Goal: Contribute content: Contribute content

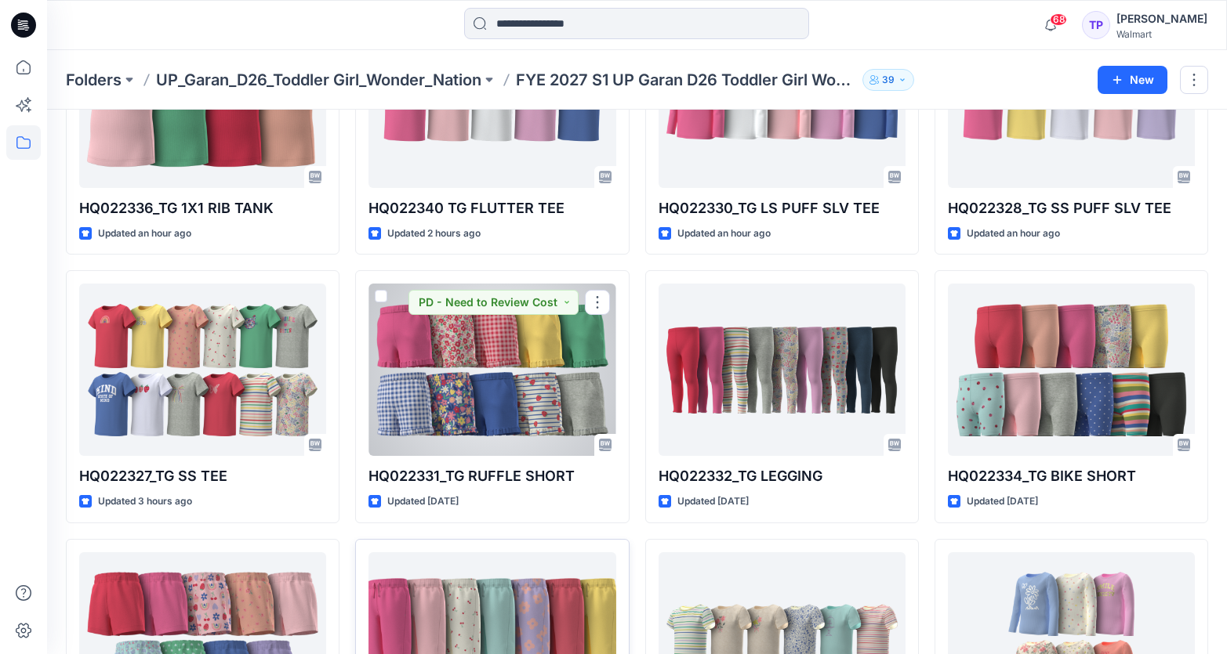
scroll to position [448, 0]
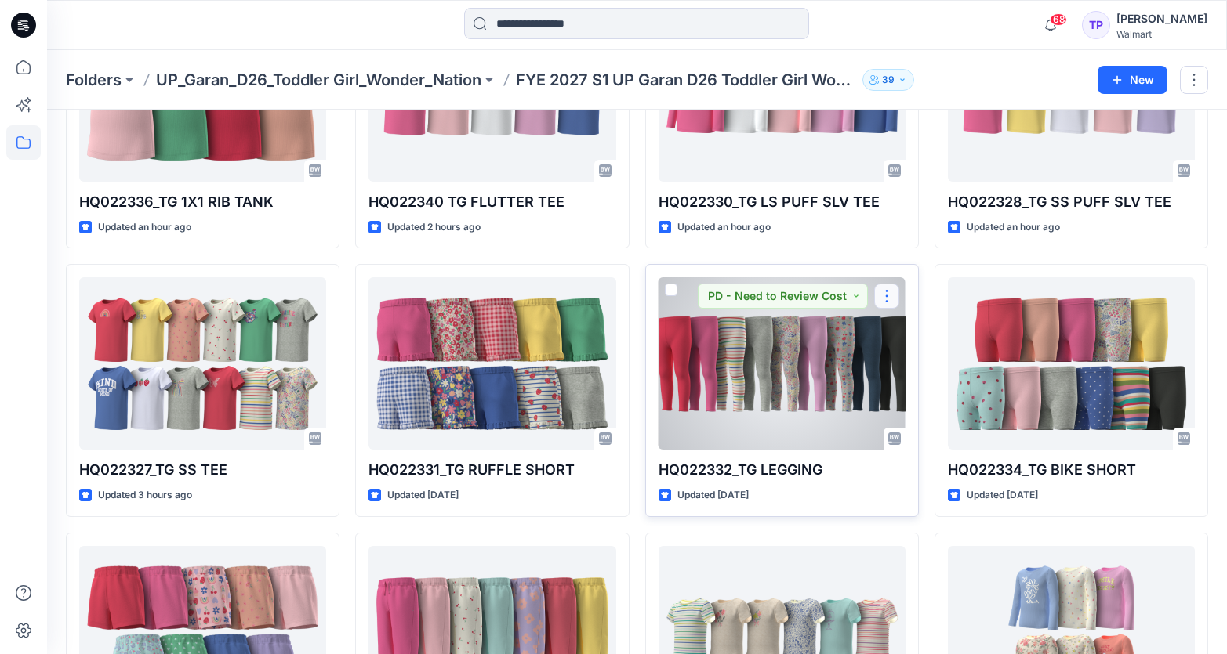
click at [893, 292] on button "button" at bounding box center [886, 296] width 25 height 25
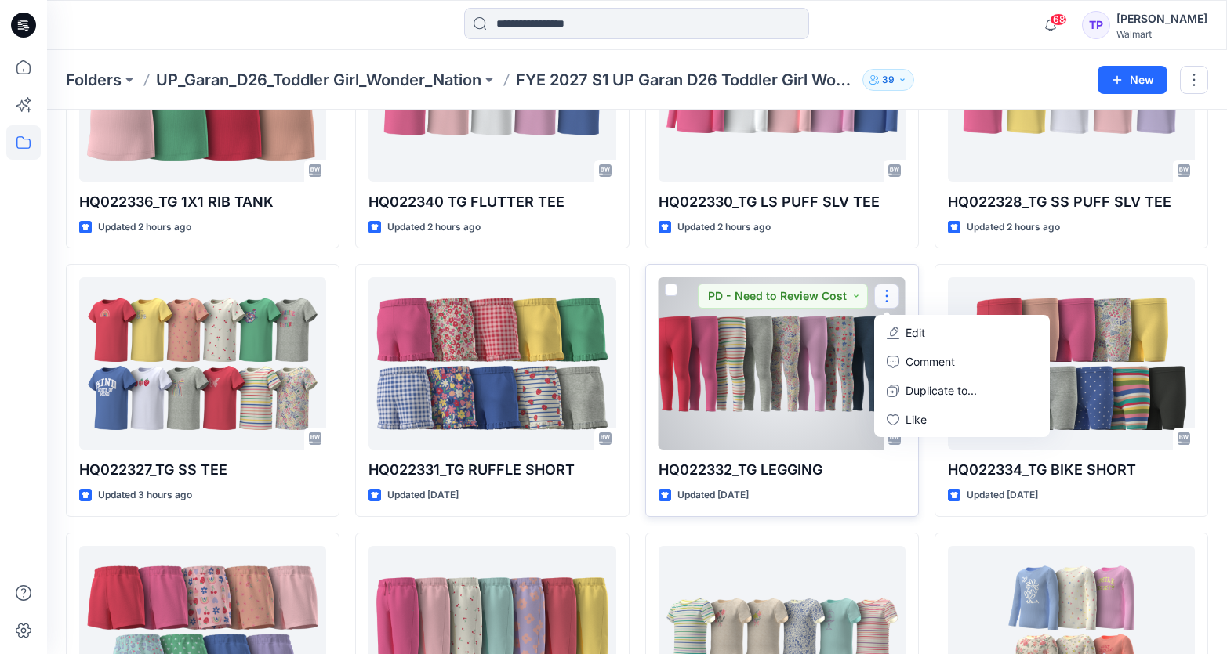
click at [893, 327] on icon "button" at bounding box center [892, 333] width 13 height 13
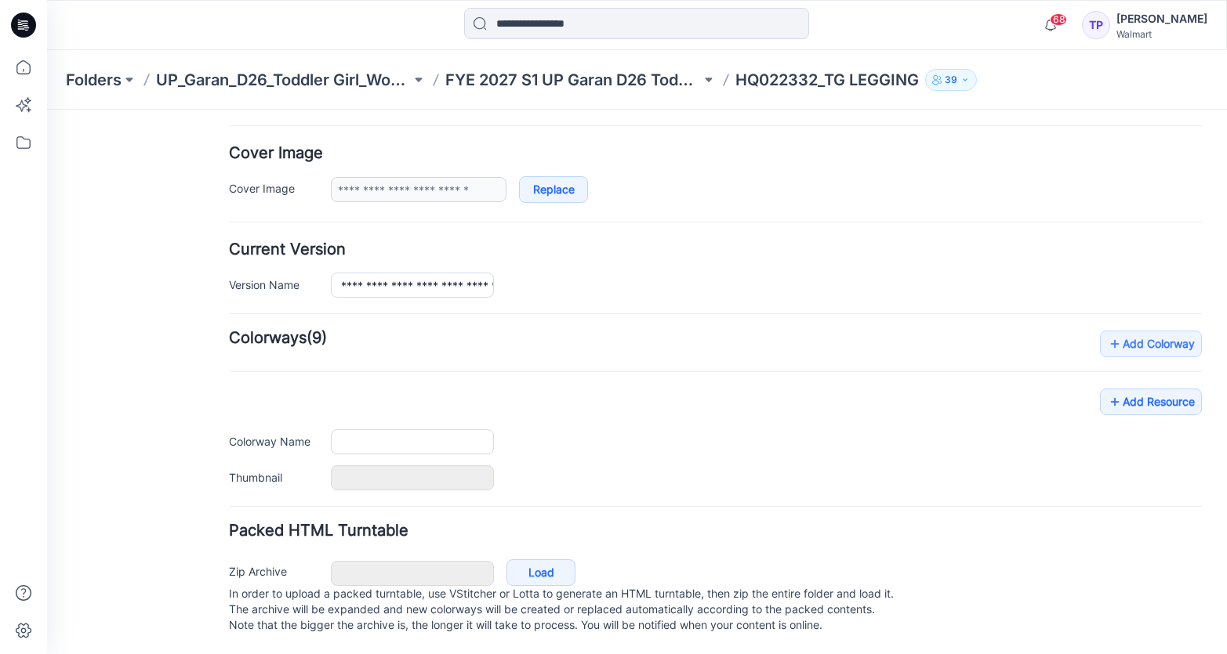
type input "**********"
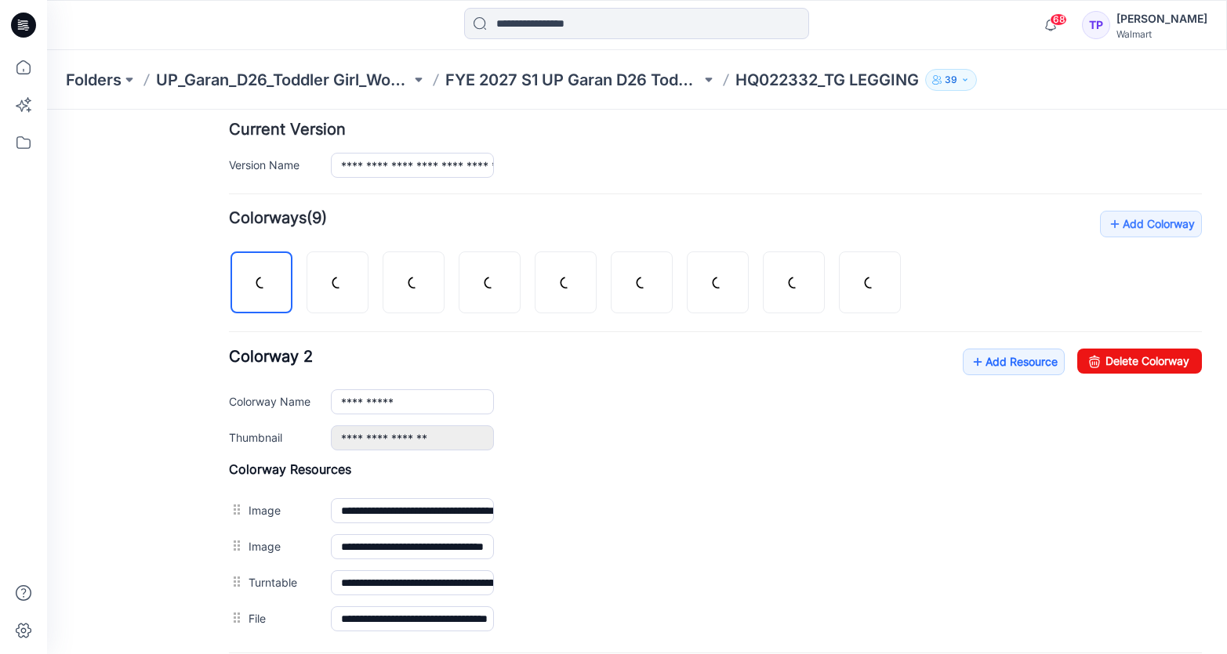
scroll to position [552, 0]
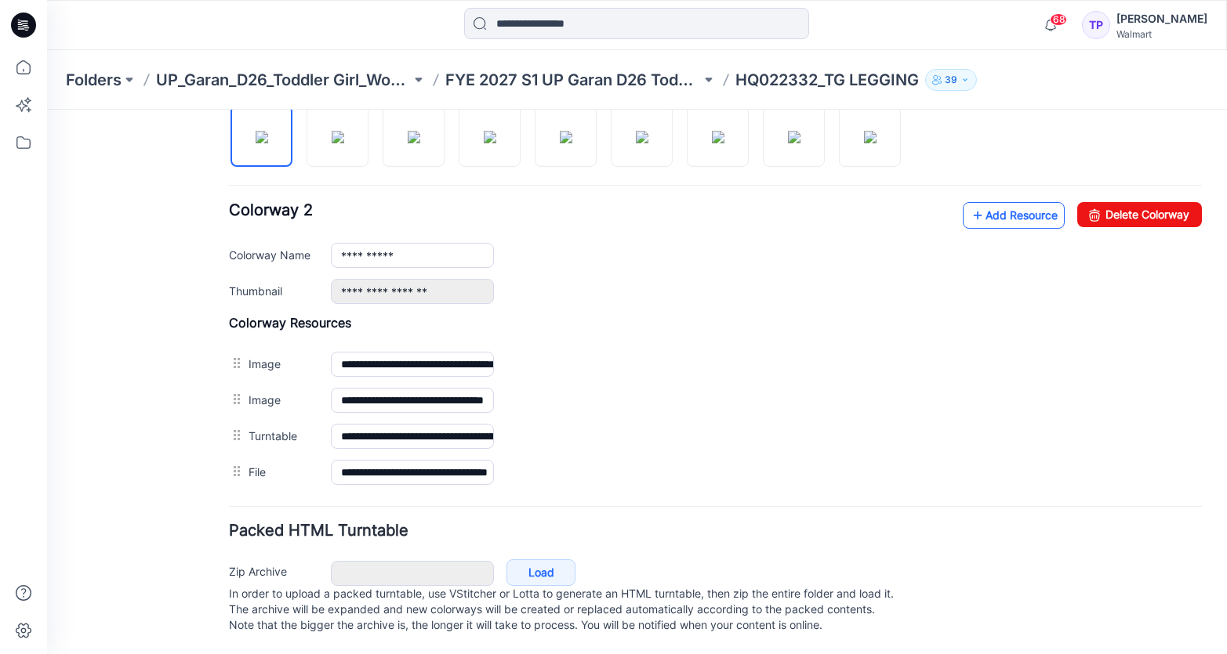
click at [1019, 203] on link "Add Resource" at bounding box center [1013, 215] width 102 height 27
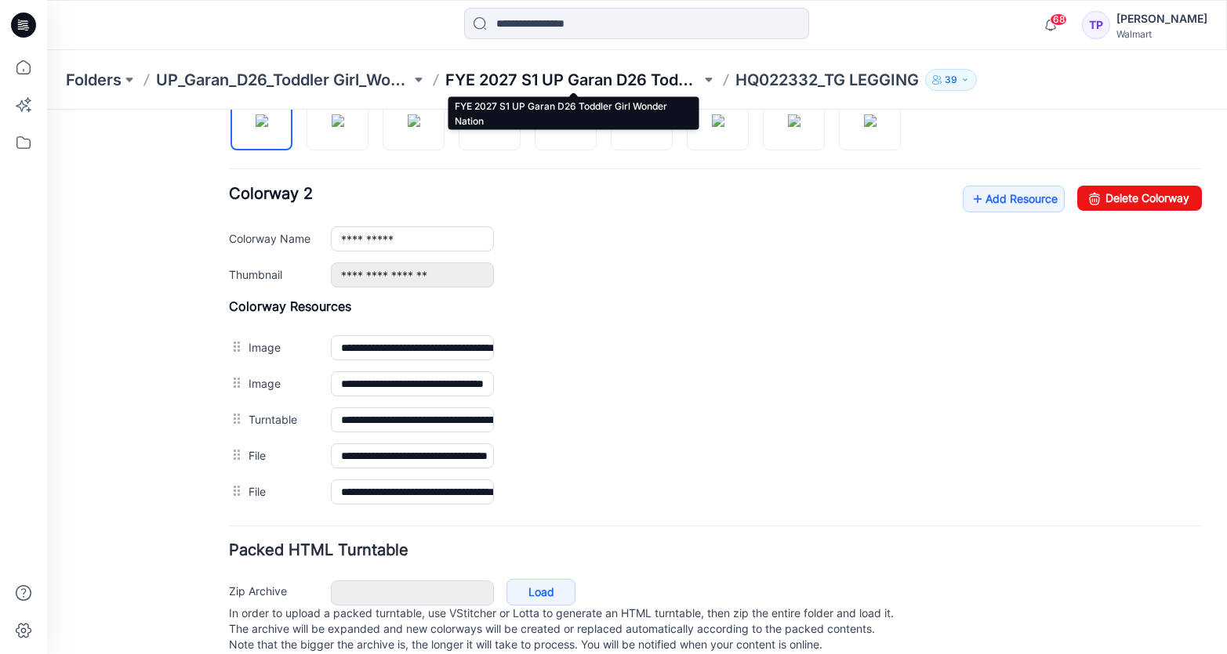
click at [470, 69] on p "FYE 2027 S1 UP Garan D26 Toddler Girl Wonder Nation" at bounding box center [572, 80] width 255 height 22
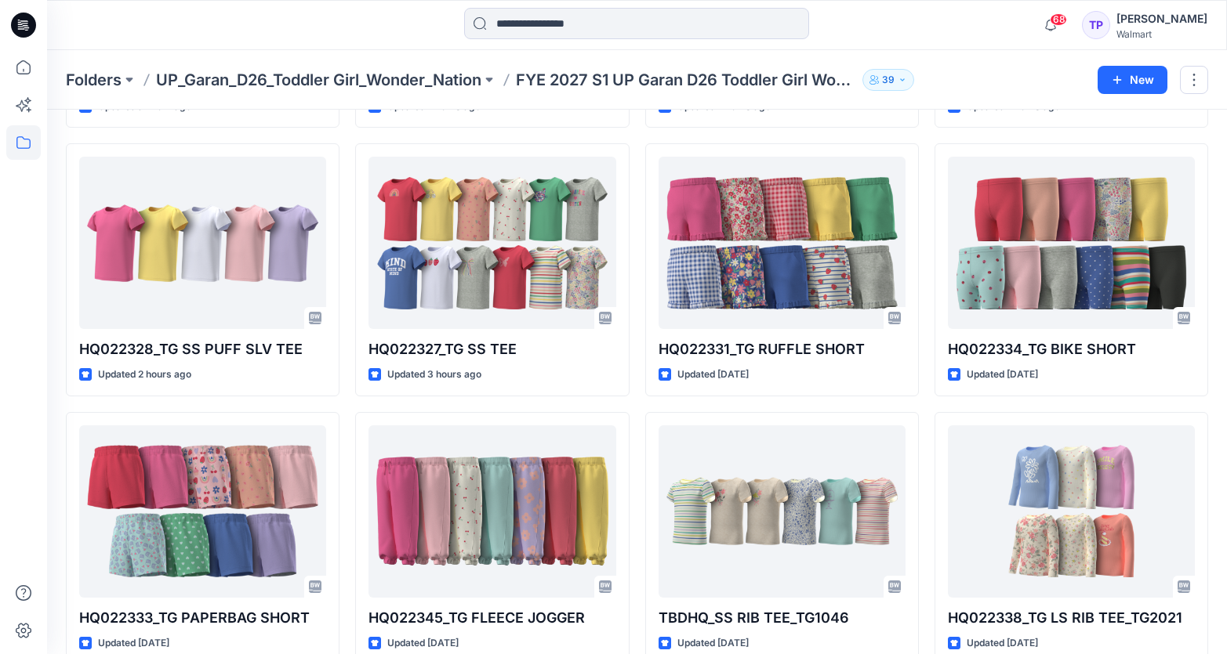
scroll to position [556, 0]
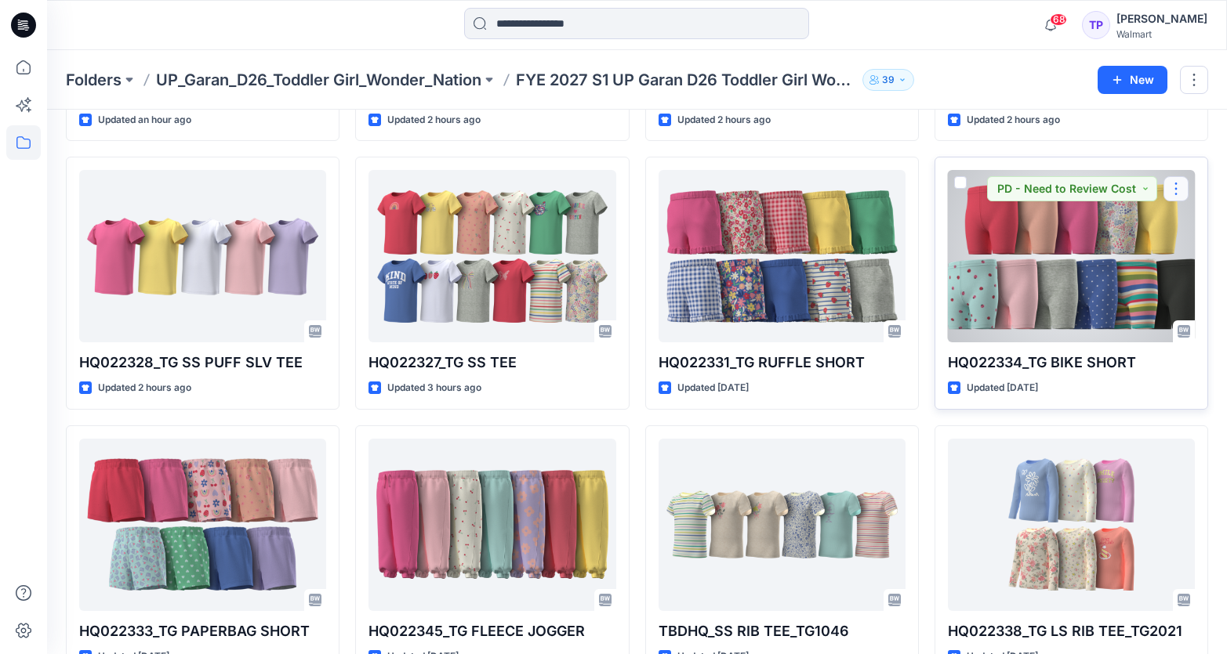
click at [1177, 193] on button "button" at bounding box center [1175, 188] width 25 height 25
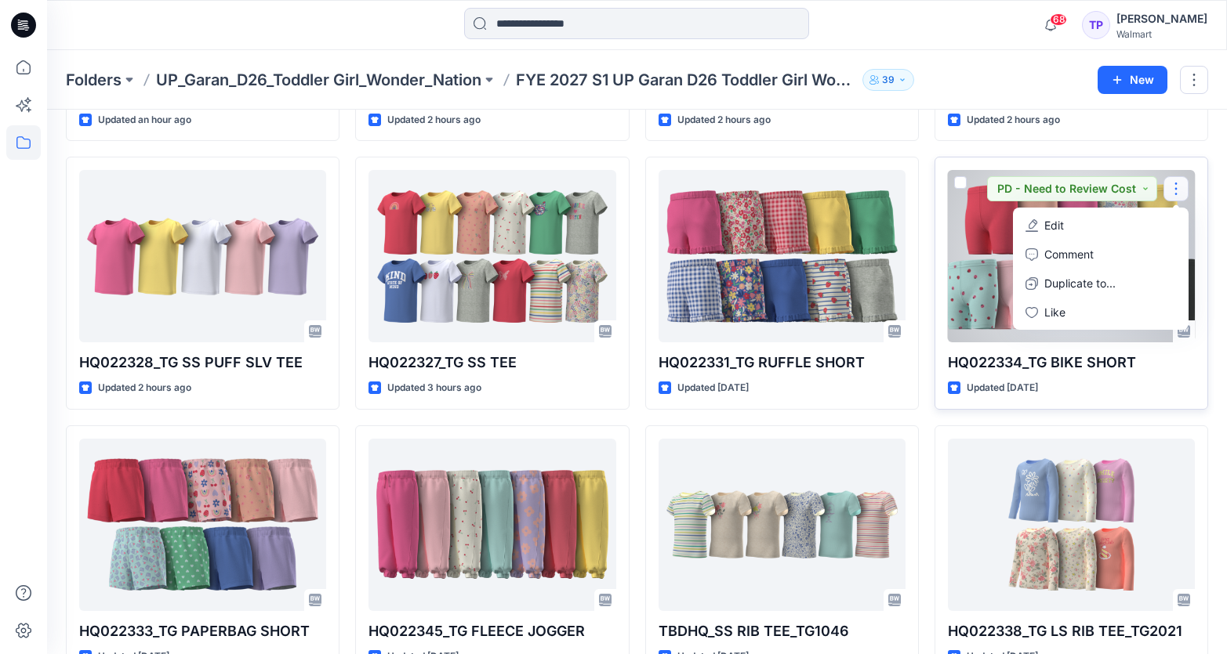
click at [1159, 230] on button "Edit" at bounding box center [1100, 225] width 169 height 29
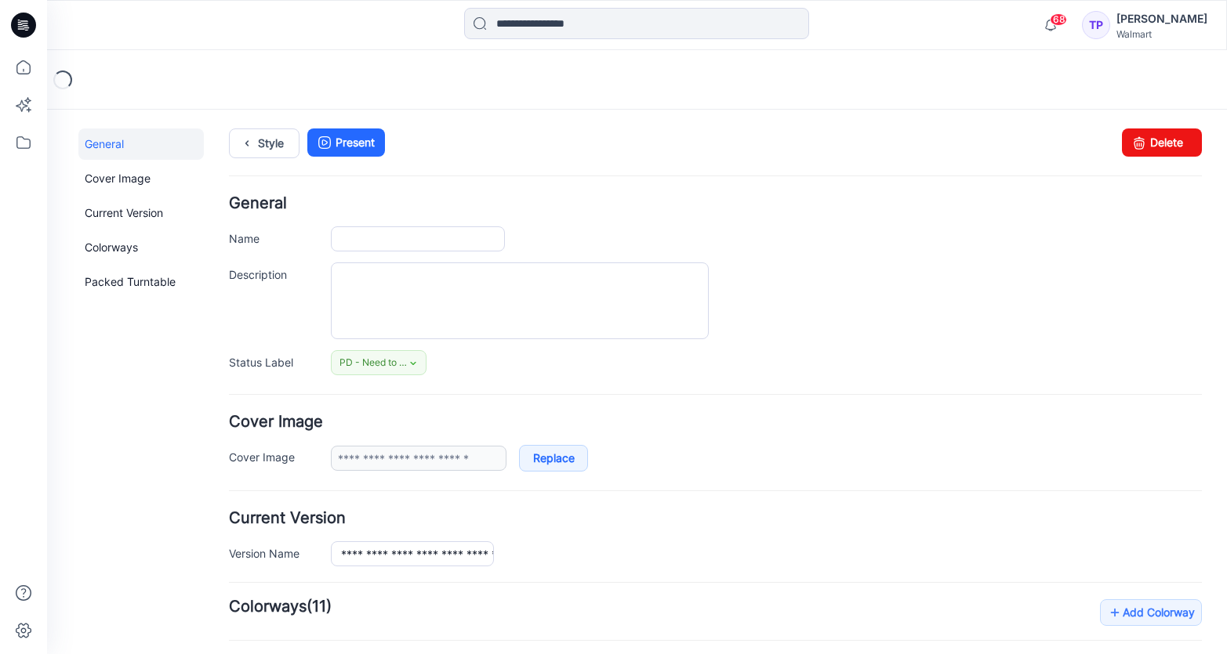
type input "**********"
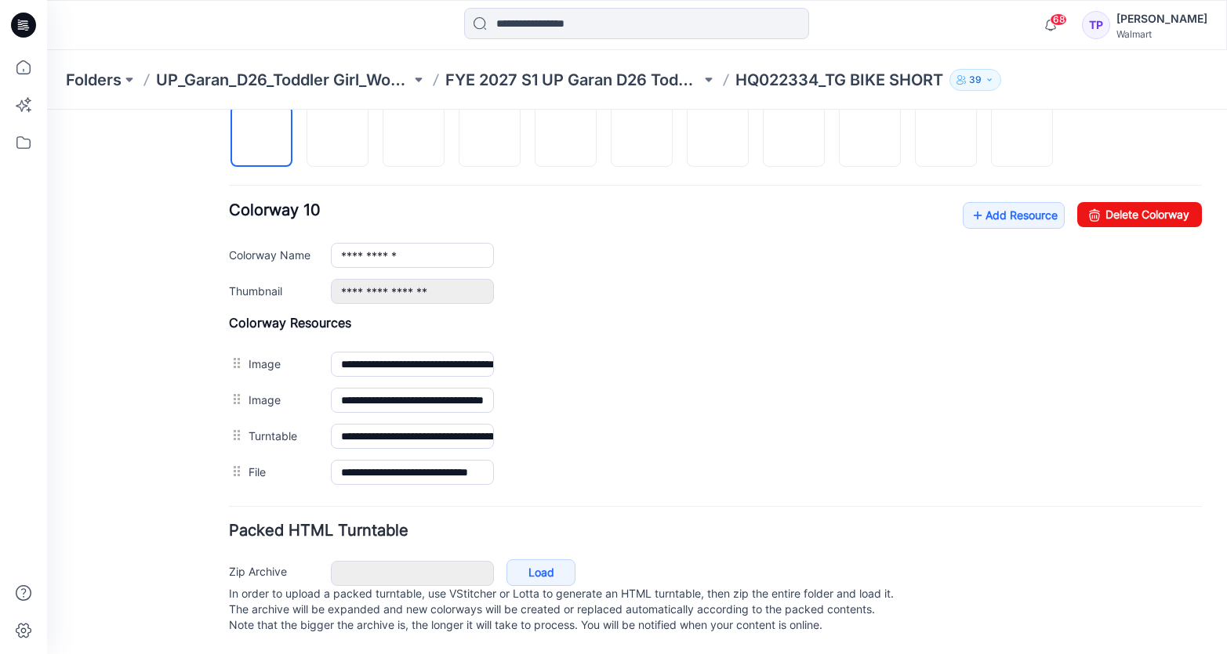
scroll to position [552, 0]
click at [1034, 205] on link "Add Resource" at bounding box center [1013, 215] width 102 height 27
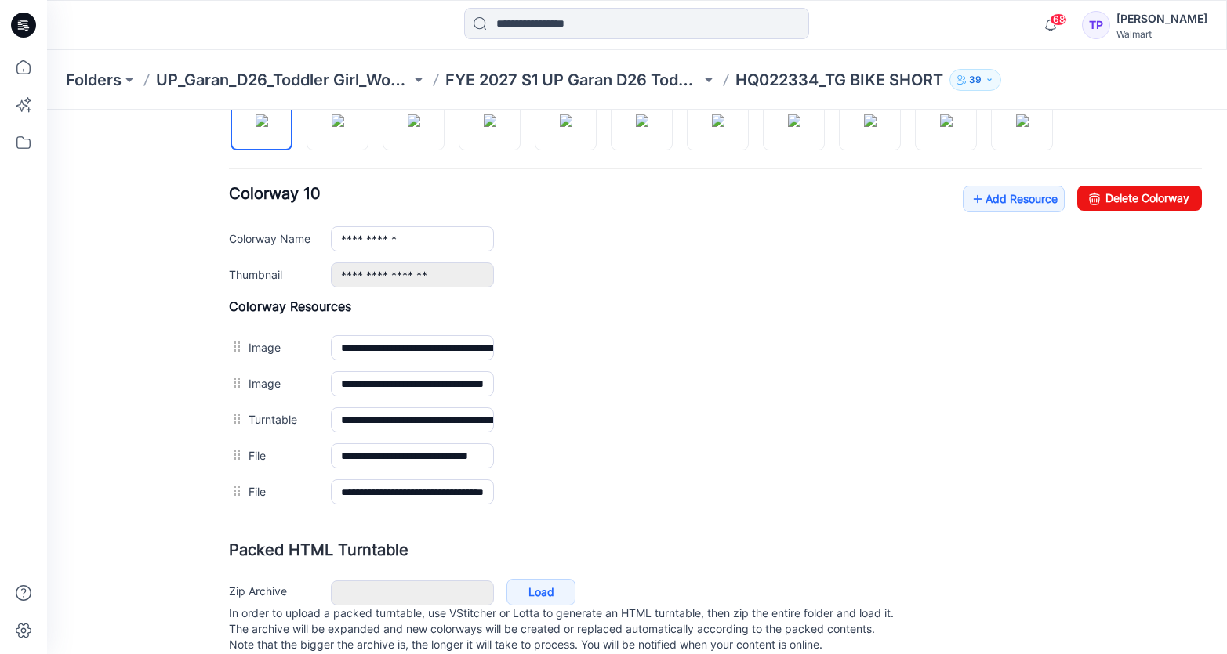
click at [593, 92] on div "Folders UP_Garan_D26_Toddler Girl_Wonder_Nation FYE 2027 S1 UP Garan D26 Toddle…" at bounding box center [636, 80] width 1179 height 60
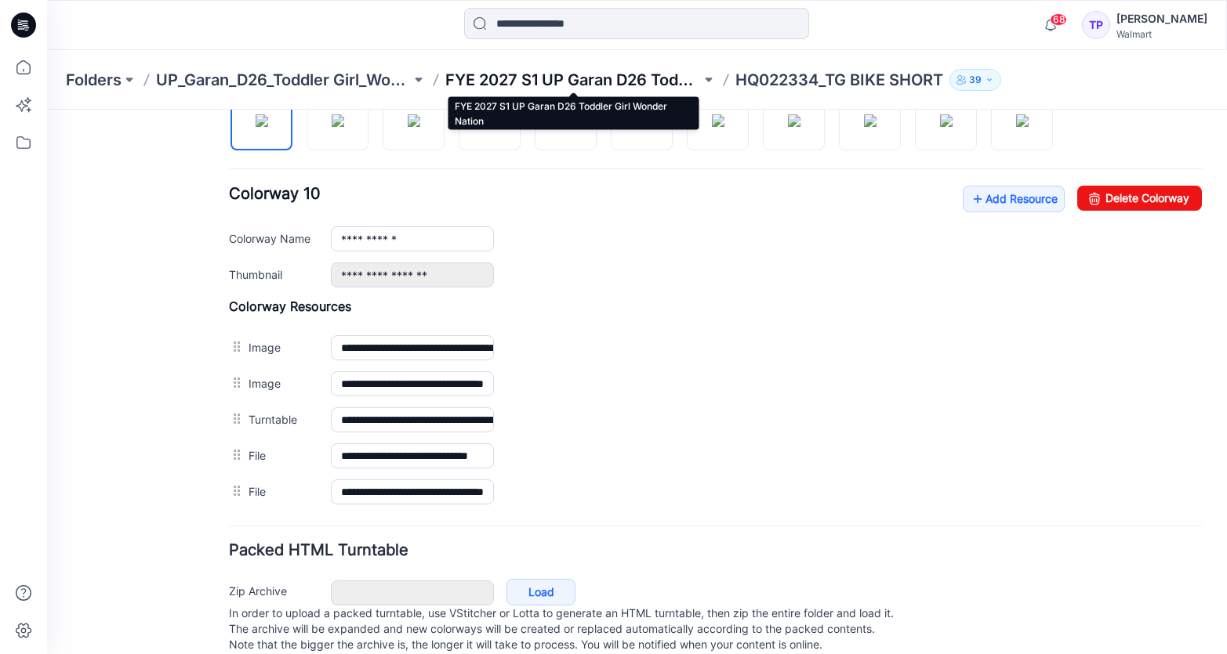
click at [592, 81] on p "FYE 2027 S1 UP Garan D26 Toddler Girl Wonder Nation" at bounding box center [572, 80] width 255 height 22
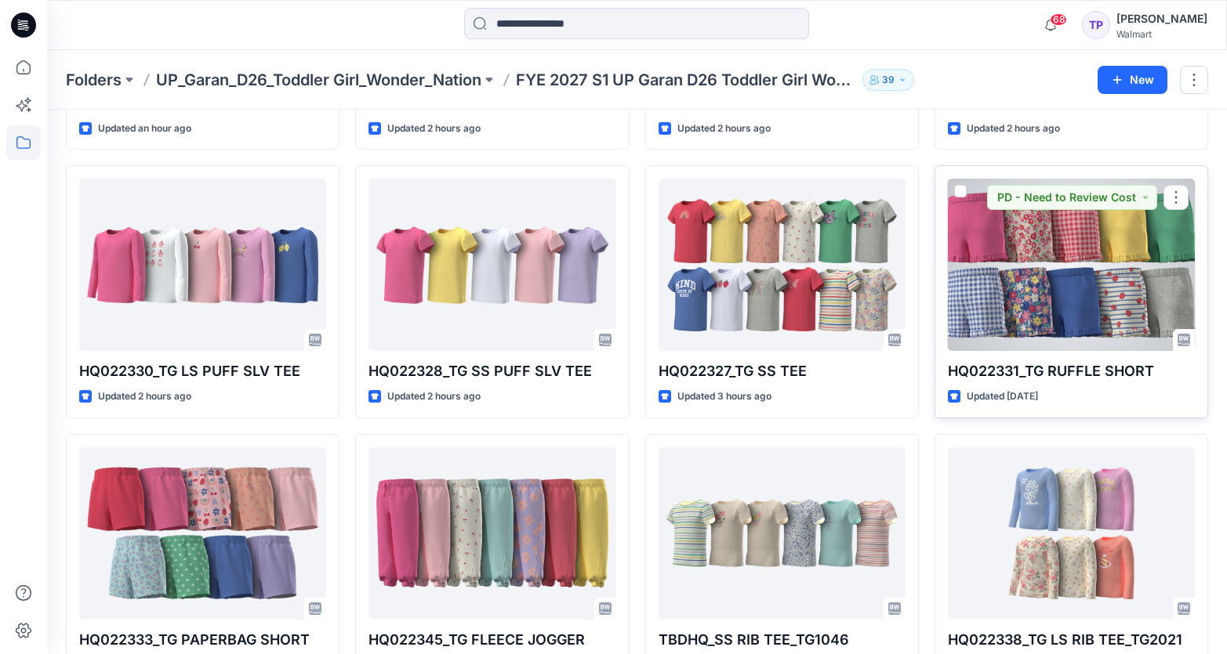
scroll to position [598, 0]
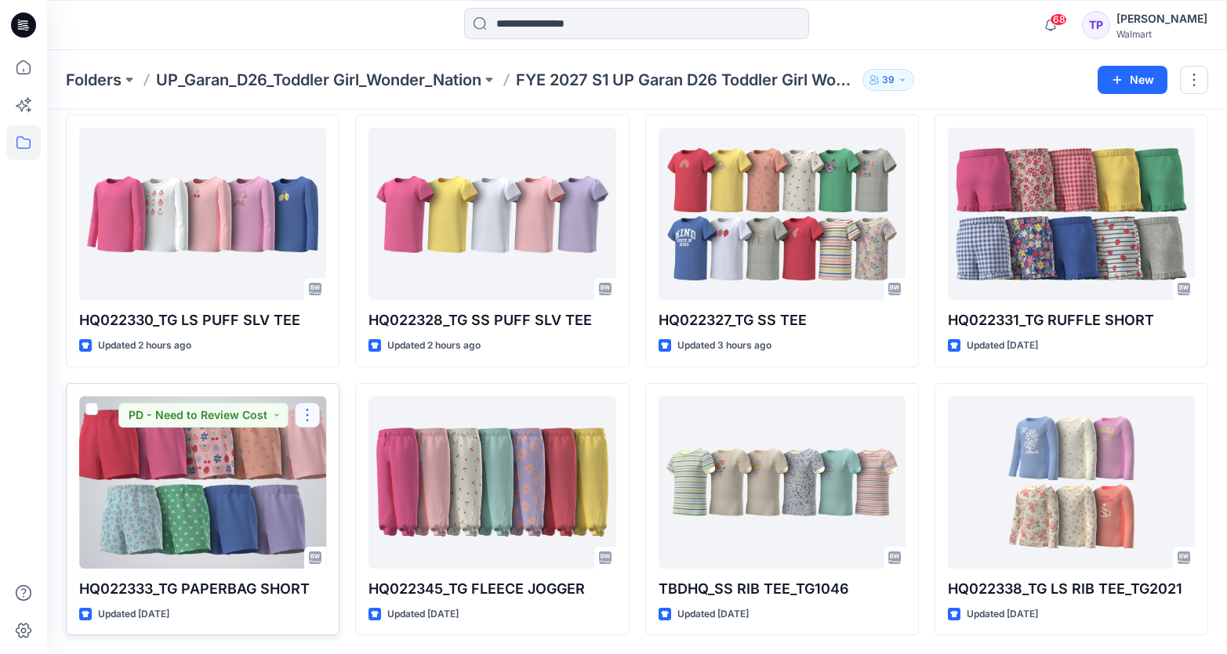
click at [306, 415] on button "button" at bounding box center [307, 415] width 25 height 25
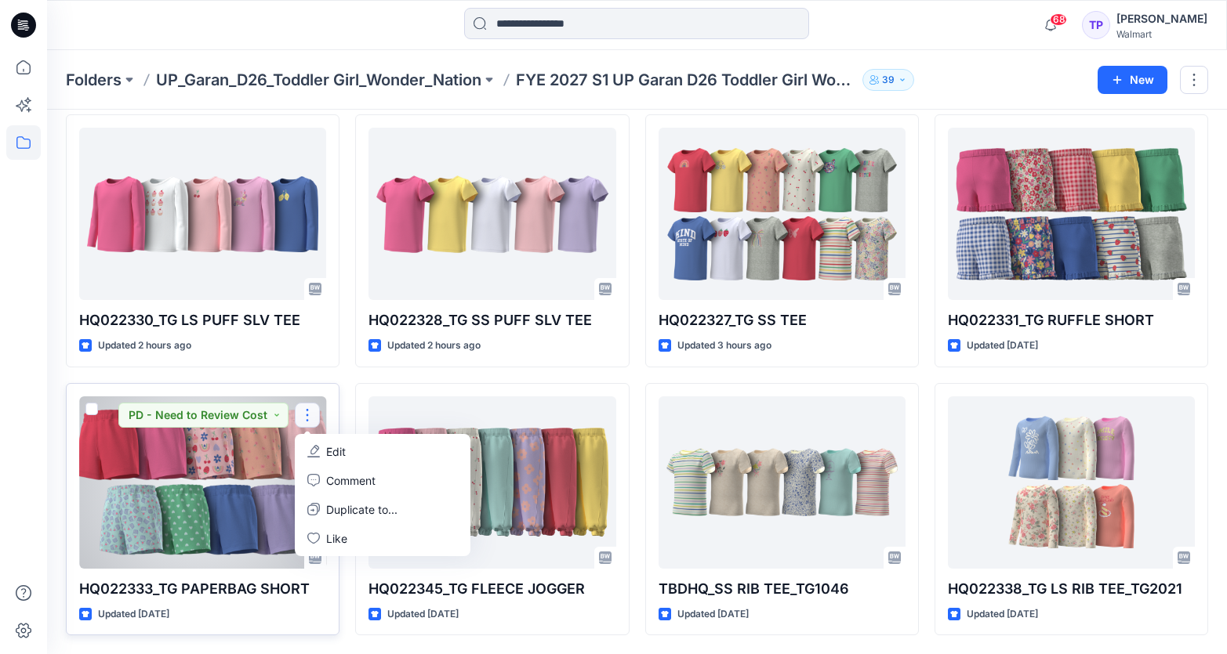
click at [328, 444] on p "Edit" at bounding box center [336, 452] width 20 height 16
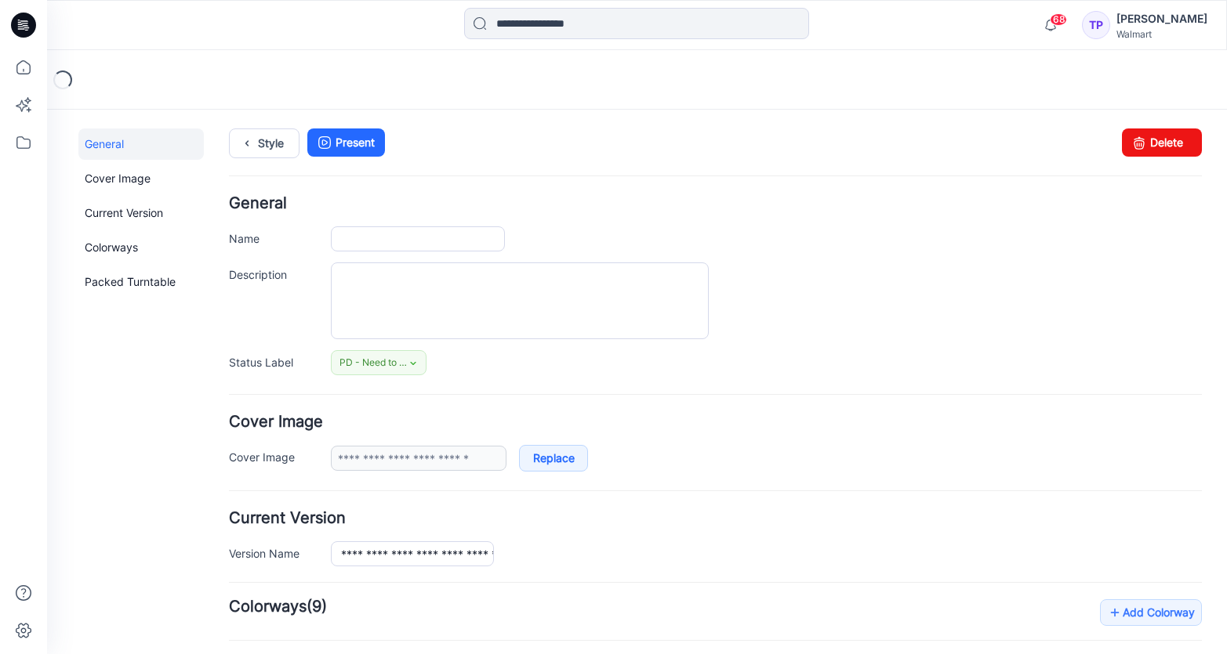
type input "**********"
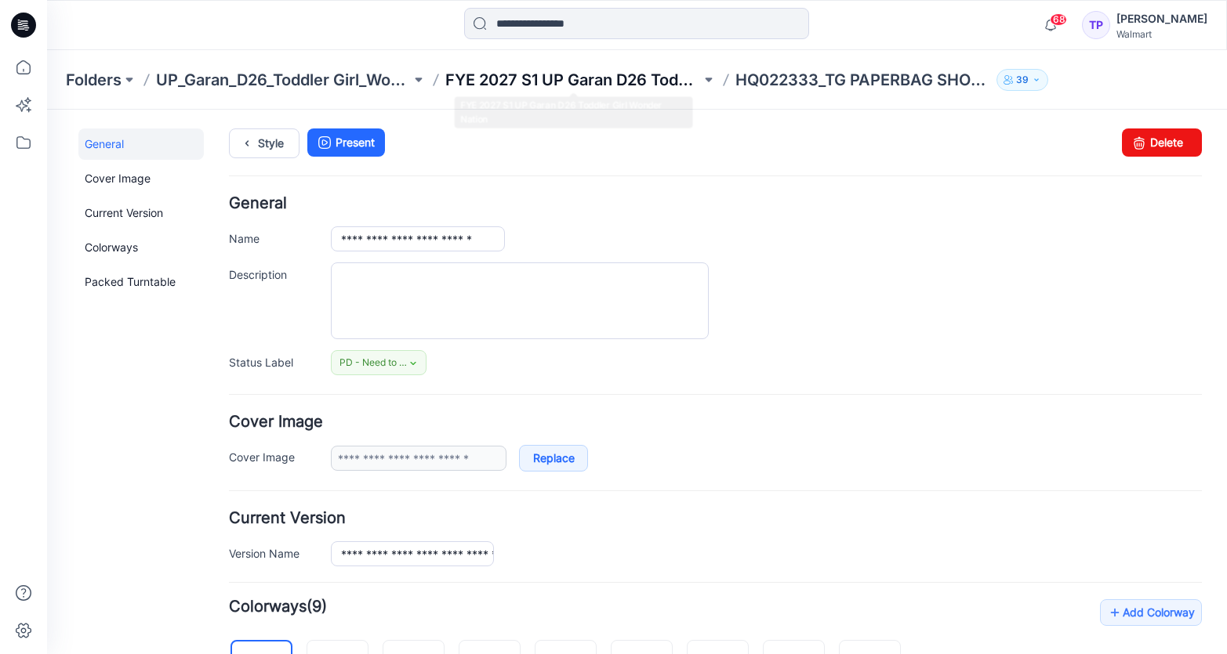
click at [579, 72] on p "FYE 2027 S1 UP Garan D26 Toddler Girl Wonder Nation" at bounding box center [572, 80] width 255 height 22
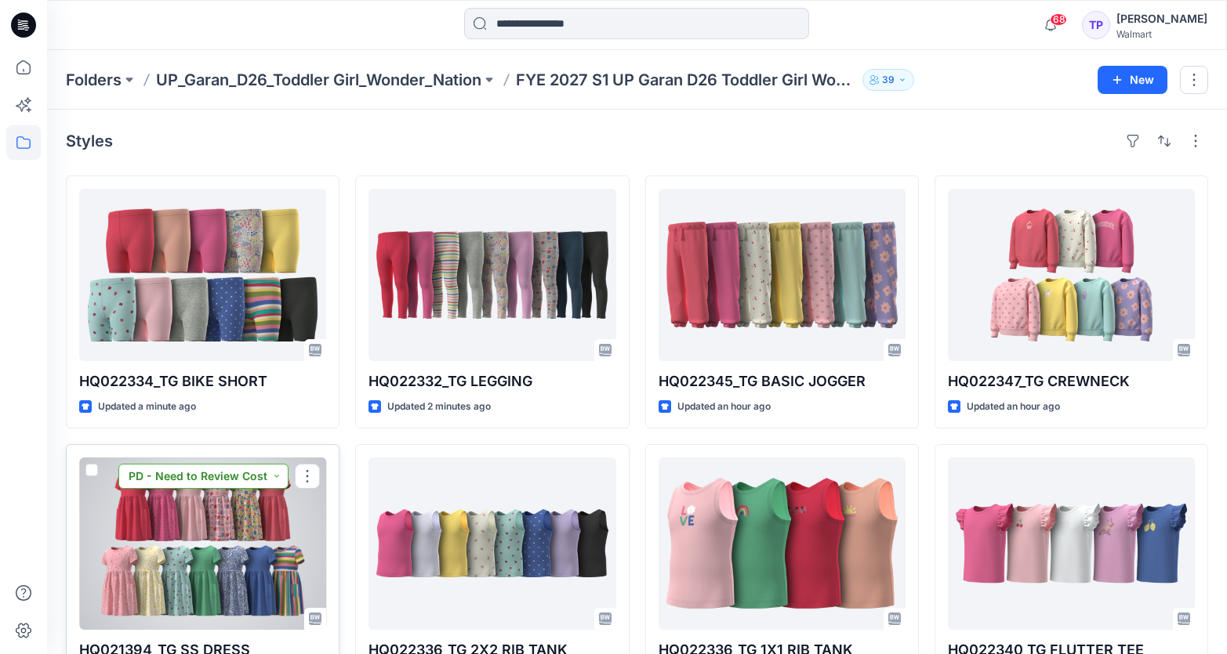
scroll to position [598, 0]
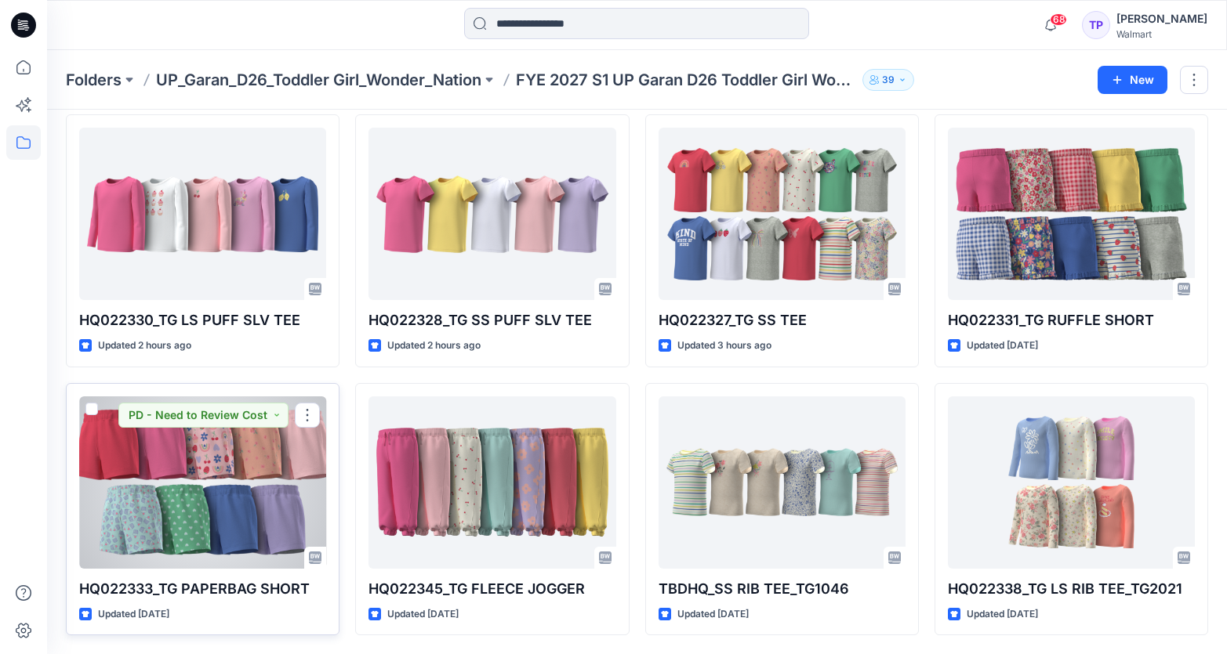
click at [226, 535] on div at bounding box center [202, 483] width 247 height 172
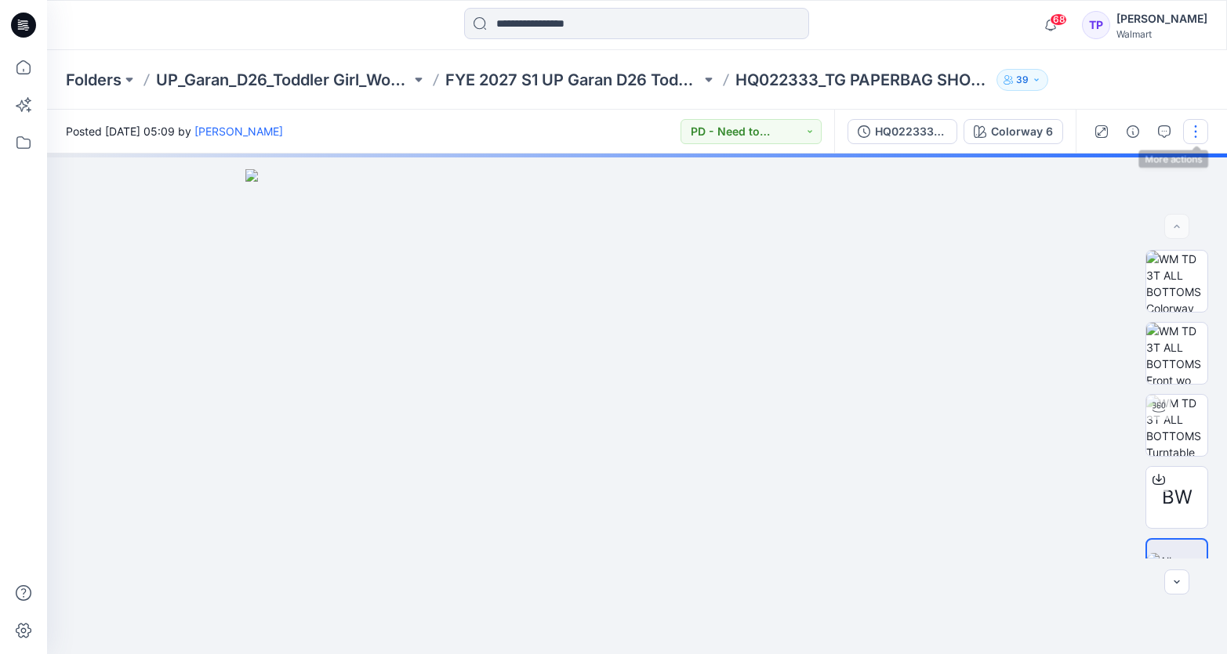
click at [1196, 122] on button "button" at bounding box center [1195, 131] width 25 height 25
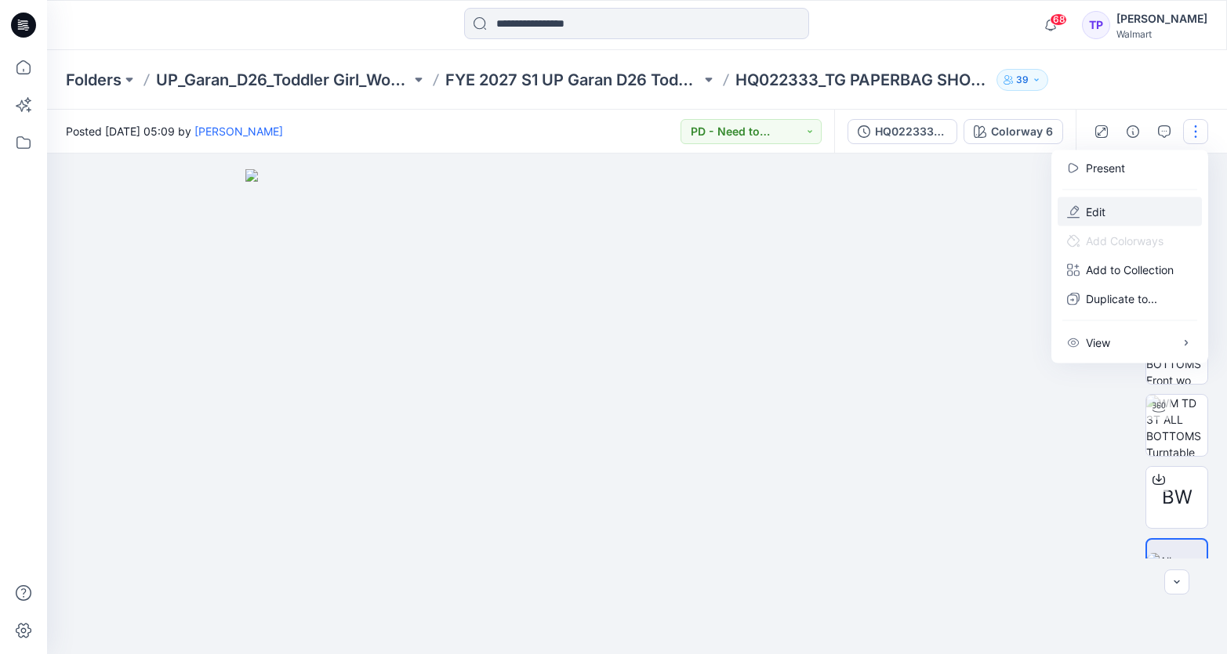
click at [1111, 202] on button "Edit" at bounding box center [1129, 211] width 144 height 29
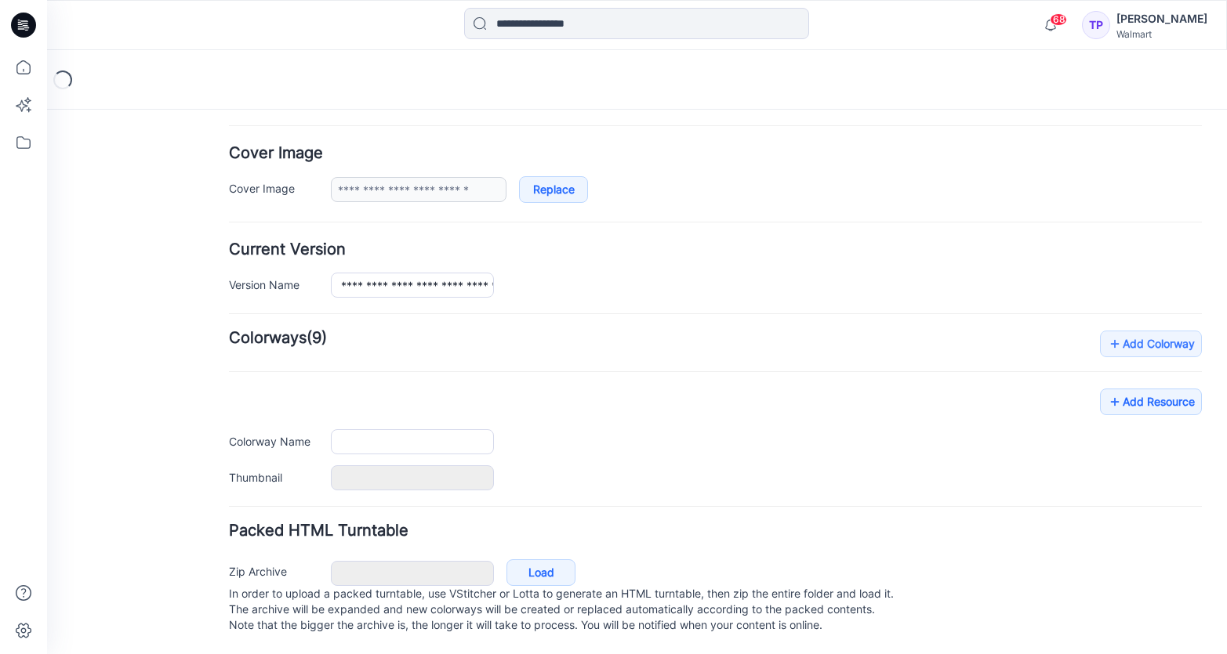
type input "**********"
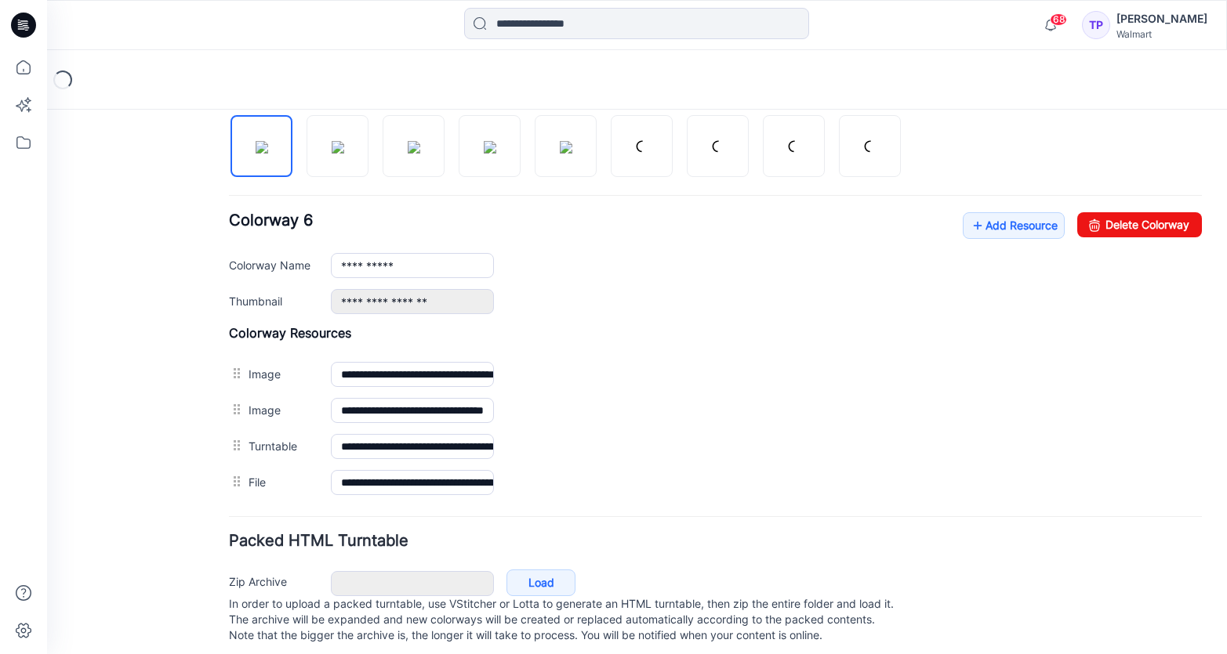
scroll to position [540, 0]
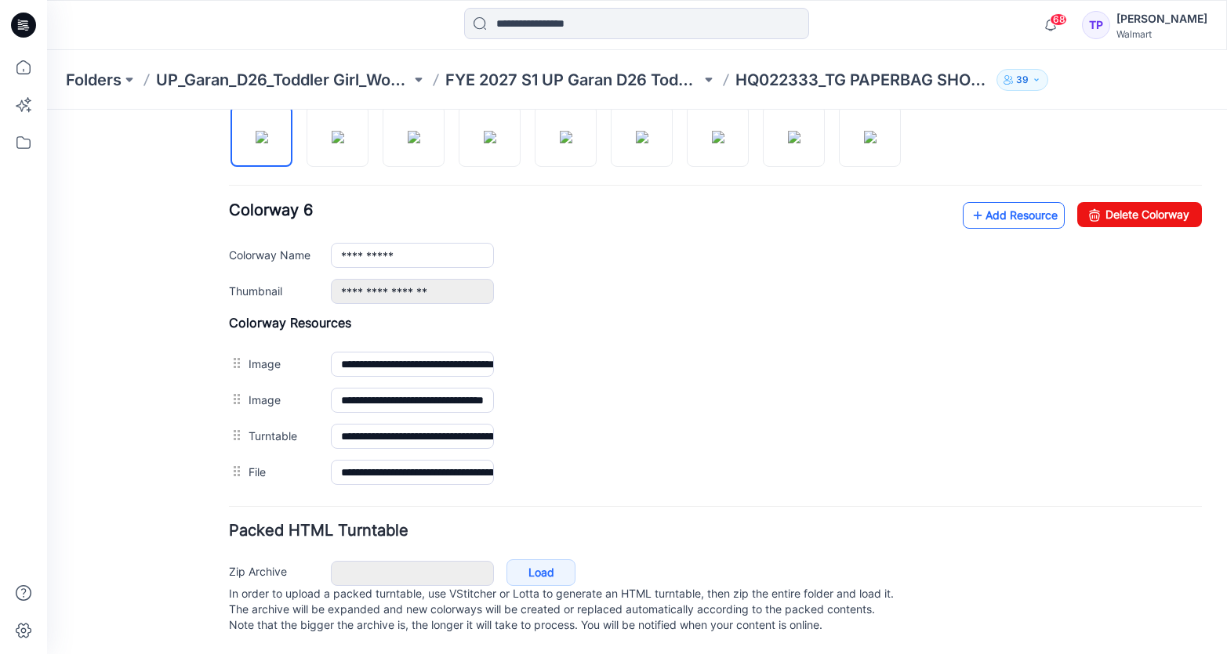
click at [1034, 212] on link "Add Resource" at bounding box center [1013, 215] width 102 height 27
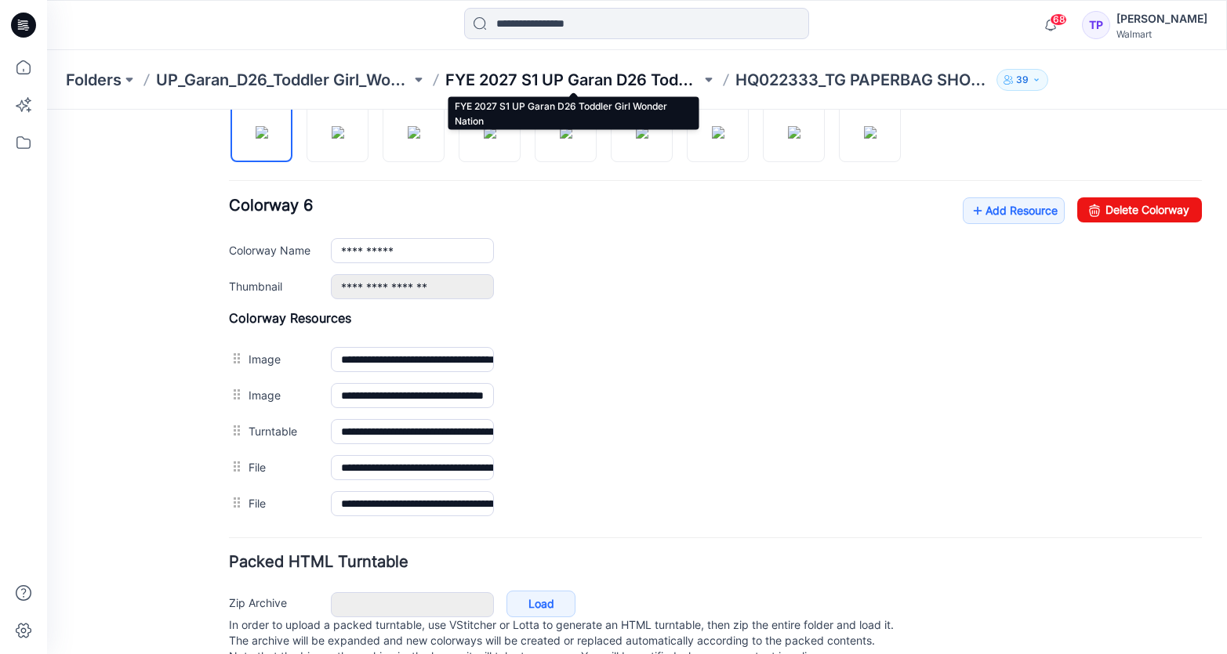
click at [607, 87] on p "FYE 2027 S1 UP Garan D26 Toddler Girl Wonder Nation" at bounding box center [572, 80] width 255 height 22
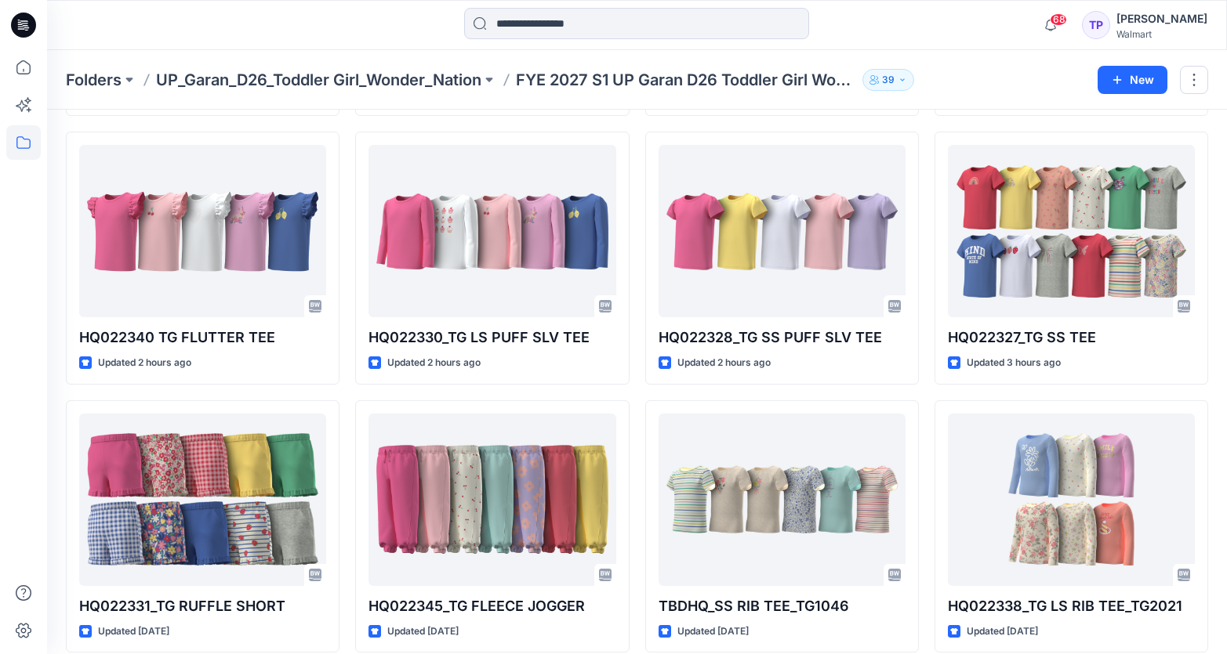
scroll to position [598, 0]
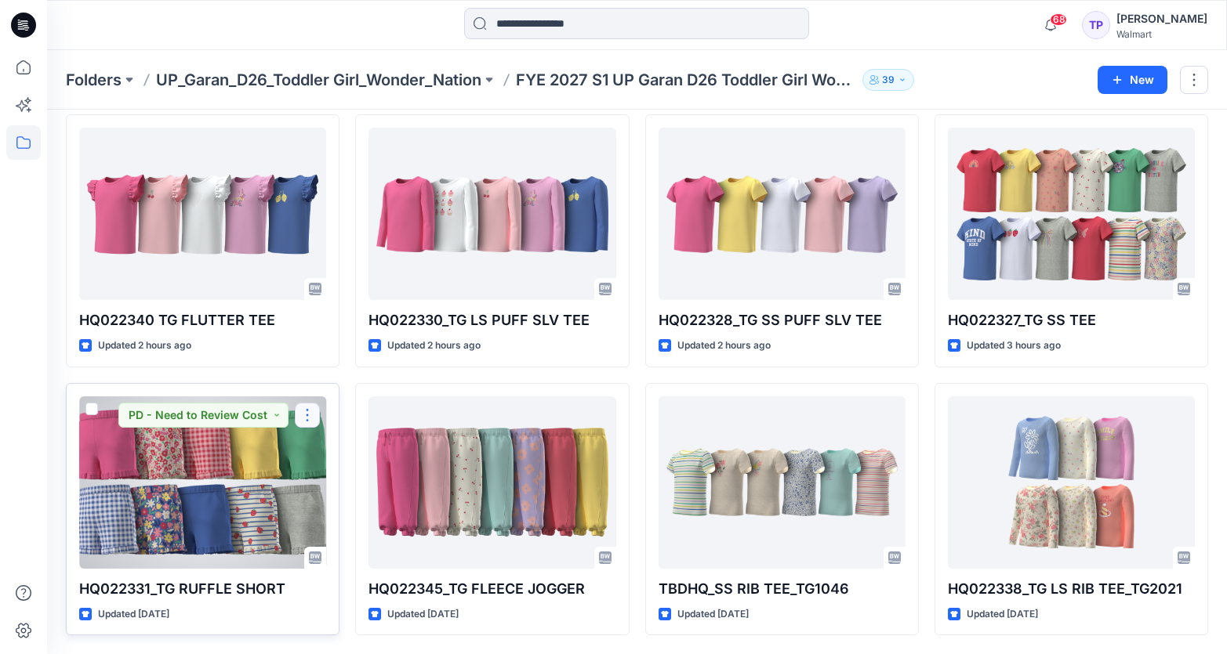
click at [314, 404] on button "button" at bounding box center [307, 415] width 25 height 25
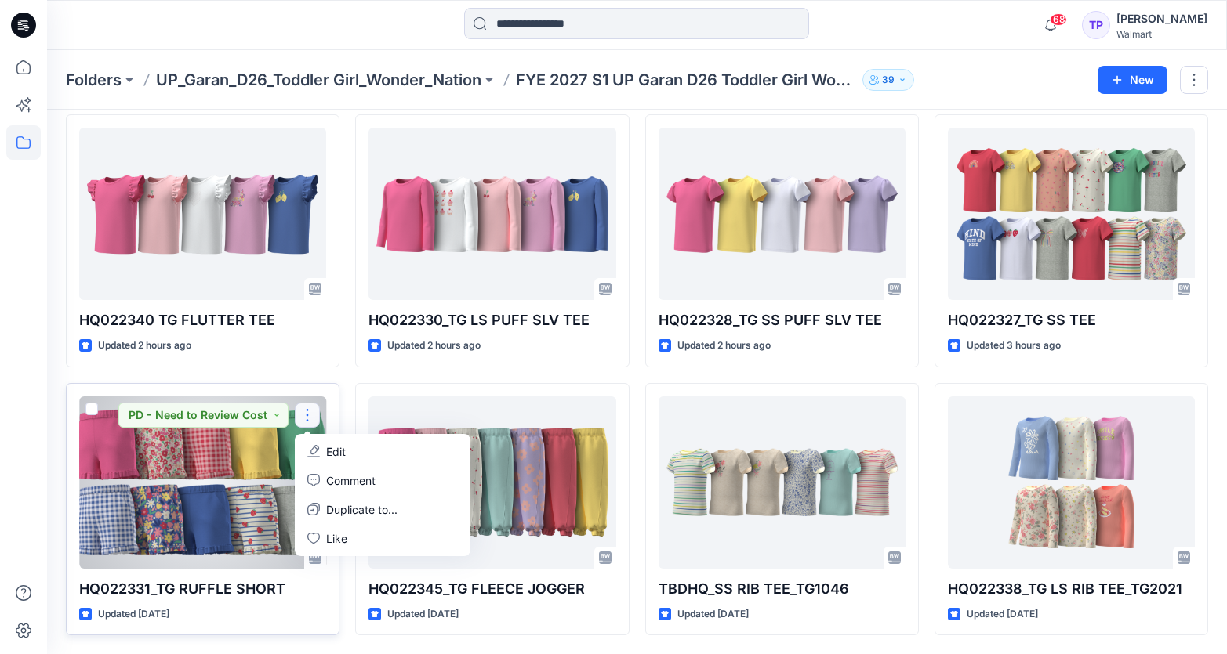
click at [342, 446] on p "Edit" at bounding box center [336, 452] width 20 height 16
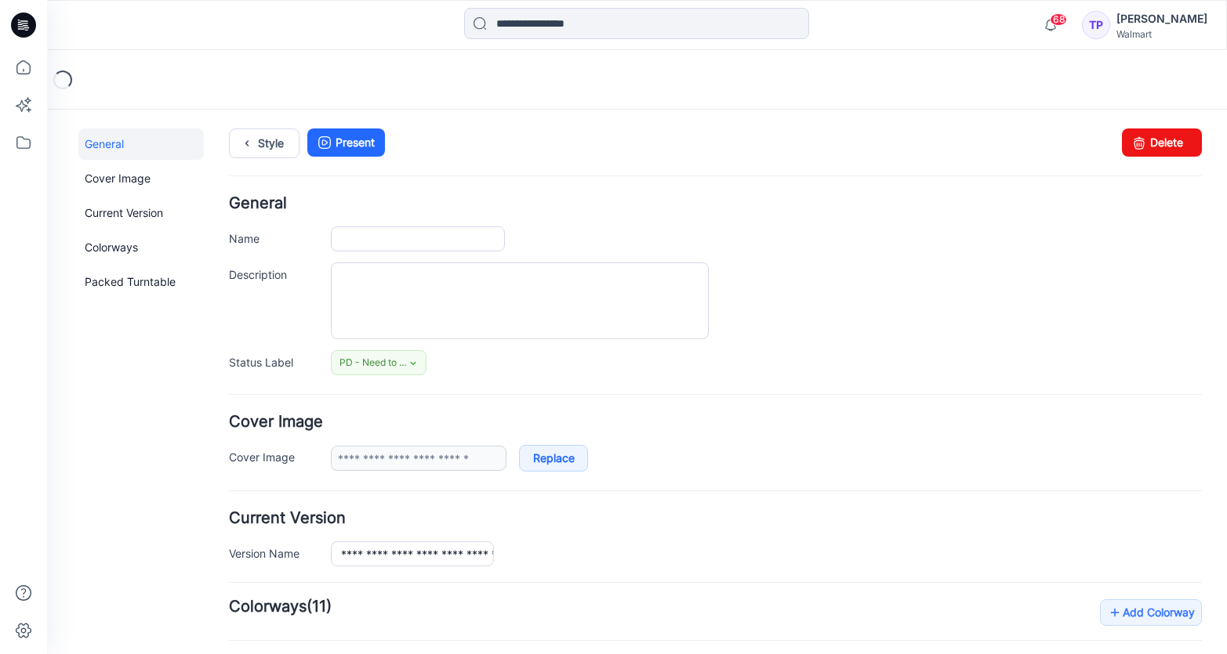
type input "**********"
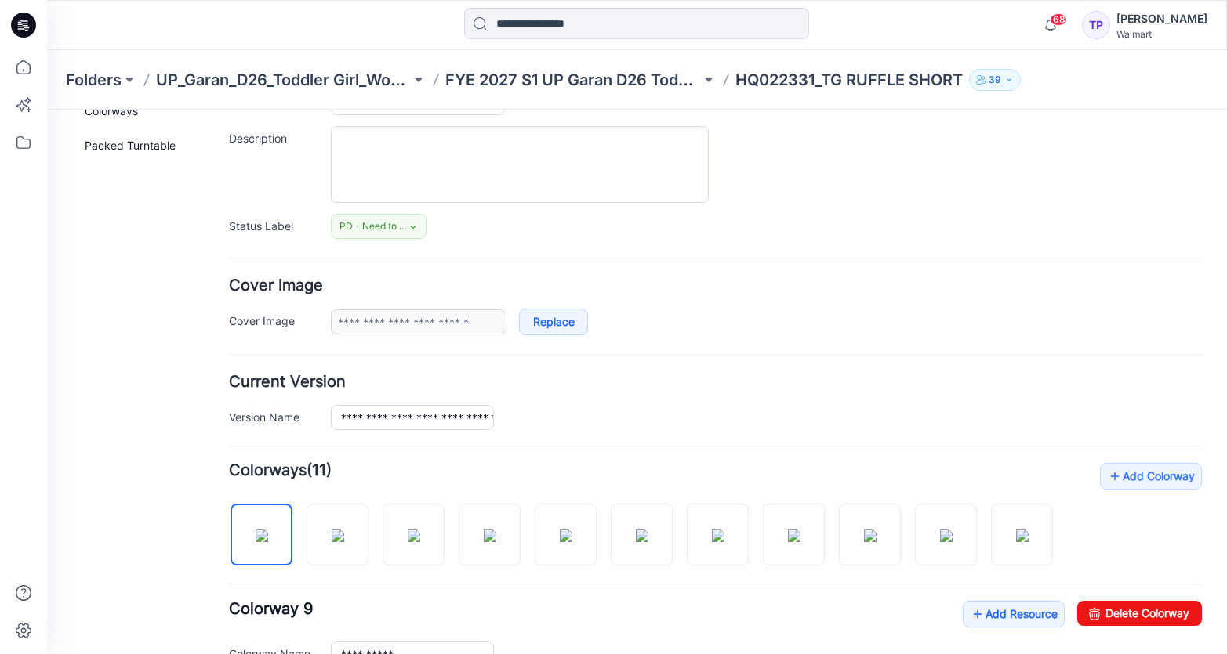
scroll to position [552, 0]
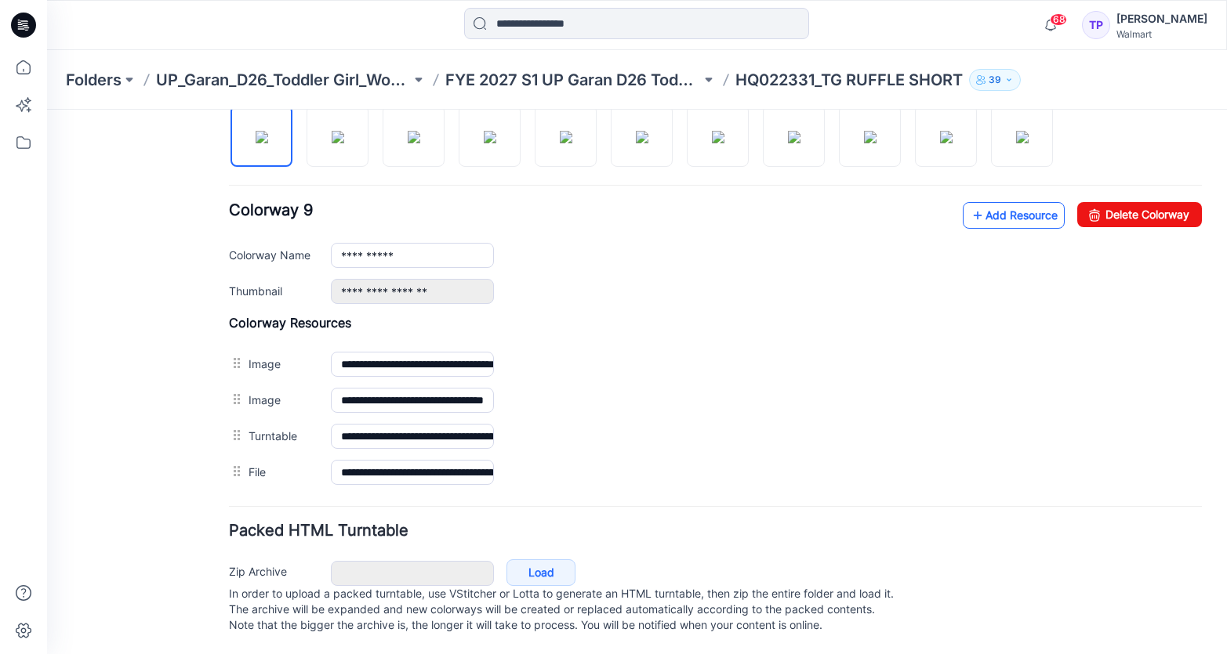
click at [1017, 202] on link "Add Resource" at bounding box center [1013, 215] width 102 height 27
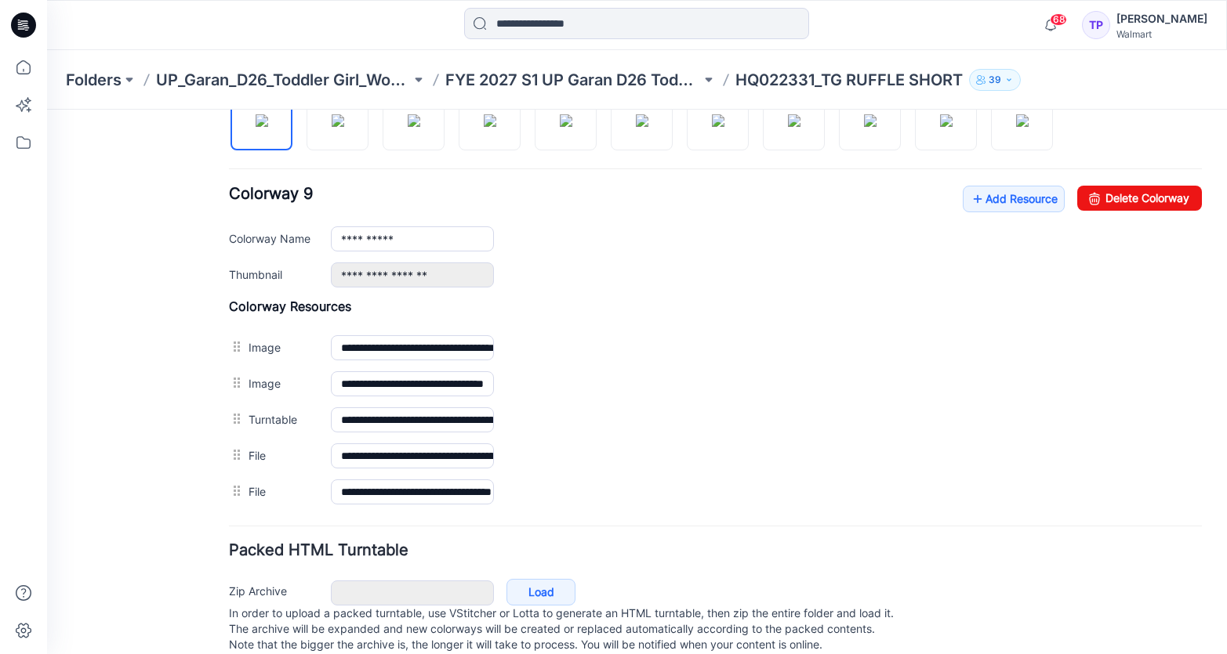
click at [568, 91] on div "Folders UP_Garan_D26_Toddler Girl_Wonder_Nation FYE 2027 S1 UP Garan D26 Toddle…" at bounding box center [636, 80] width 1179 height 60
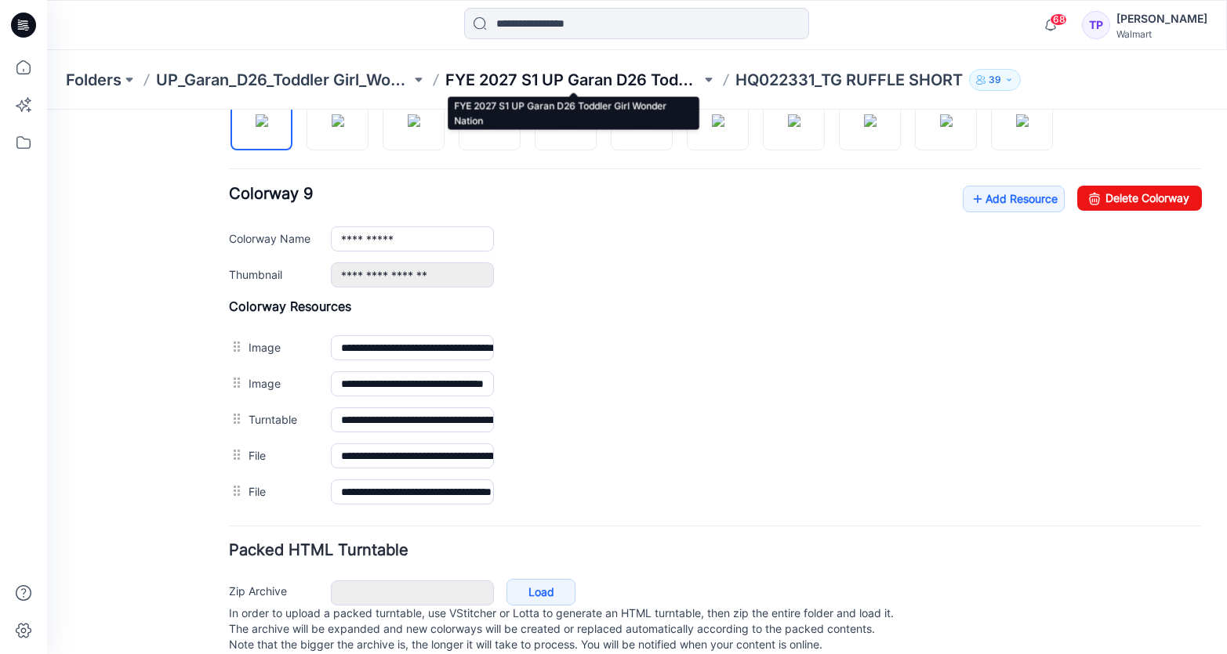
click at [576, 78] on p "FYE 2027 S1 UP Garan D26 Toddler Girl Wonder Nation" at bounding box center [572, 80] width 255 height 22
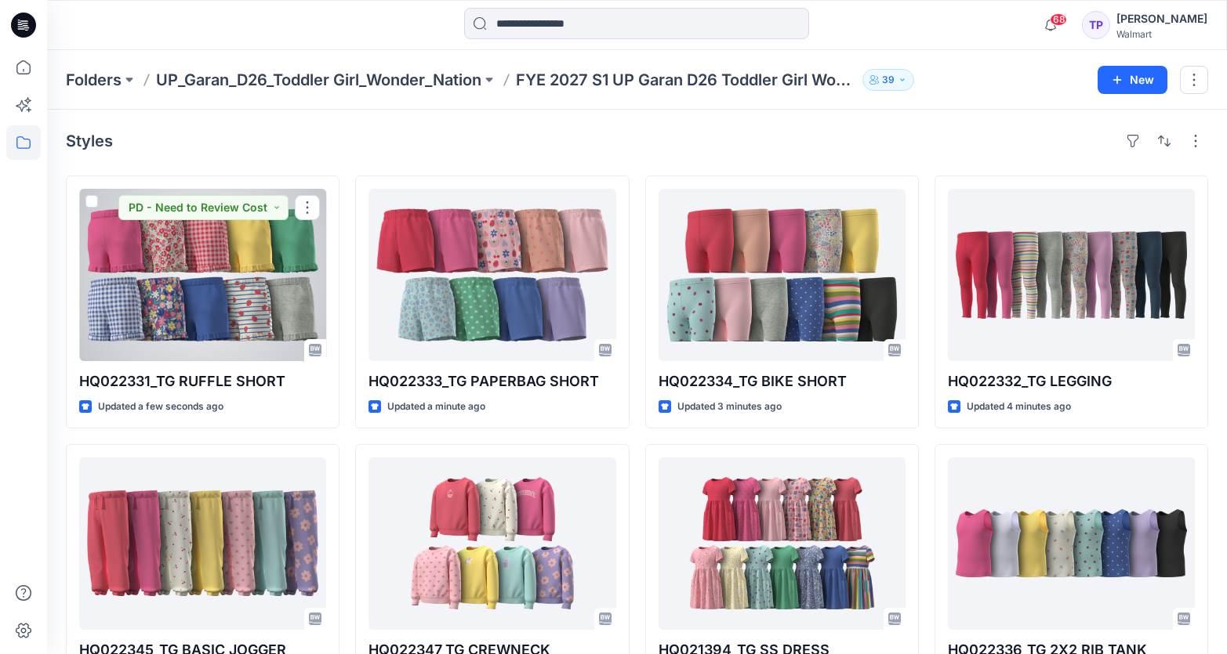
click at [219, 234] on div at bounding box center [202, 275] width 247 height 172
